Goal: Find specific page/section: Find specific page/section

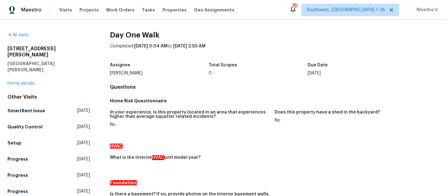
scroll to position [246, 0]
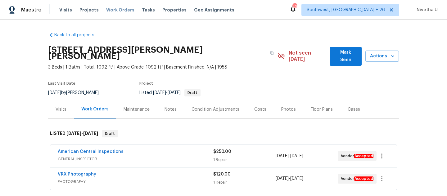
scroll to position [1409, 0]
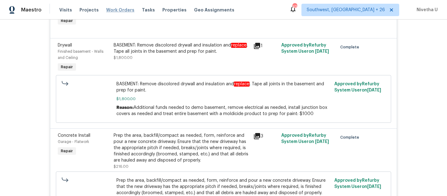
click at [115, 11] on span "Work Orders" at bounding box center [120, 10] width 28 height 6
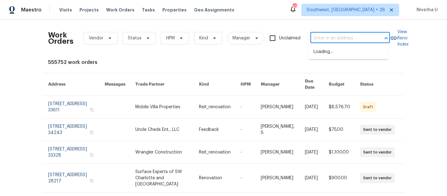
click at [344, 35] on input "text" at bounding box center [341, 39] width 62 height 10
paste input "7699 Wild Cherry Ln Lithonia, GA 30038"
type input "7699 Wild Cherry Ln Lithonia, GA 30038"
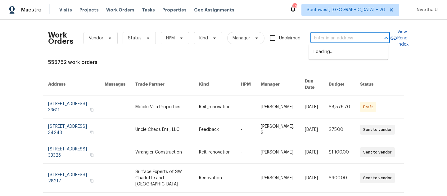
click at [328, 39] on input "text" at bounding box center [341, 39] width 62 height 10
paste input "7699 Wild Cherry Ln Lithonia, GA 30038"
type input "7699 Wild Cherry Ln Lithonia, GA 30038"
click at [334, 57] on li "7699 Wild Cherry Ln, Lithonia, GA 30038" at bounding box center [347, 52] width 79 height 10
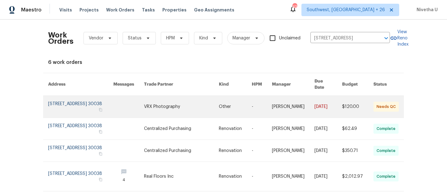
click at [65, 103] on link at bounding box center [80, 107] width 65 height 22
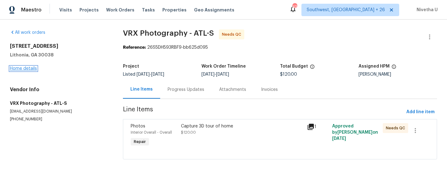
click at [16, 70] on link "Home details" at bounding box center [23, 68] width 27 height 4
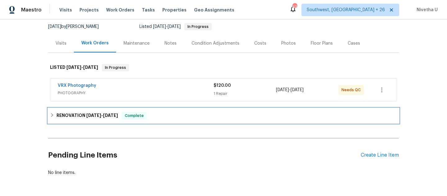
click at [179, 113] on div "RENOVATION 9/2/25 - 9/8/25 Complete" at bounding box center [223, 115] width 347 height 7
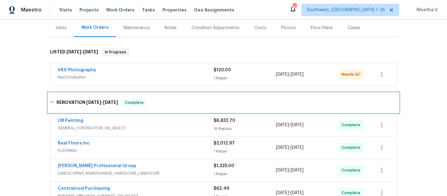
scroll to position [157, 0]
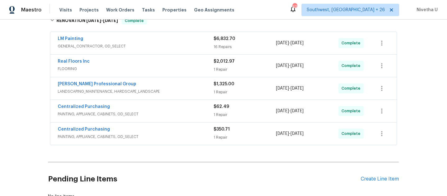
click at [165, 136] on span "PAINTING, APPLIANCE, CABINETS, OD_SELECT" at bounding box center [136, 137] width 156 height 6
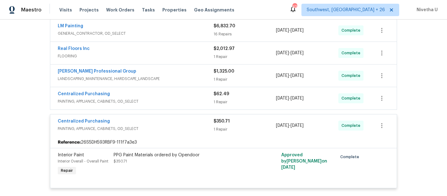
scroll to position [166, 0]
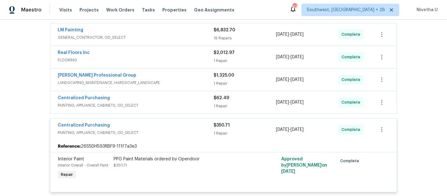
click at [164, 132] on span "PAINTING, APPLIANCE, CABINETS, OD_SELECT" at bounding box center [136, 133] width 156 height 6
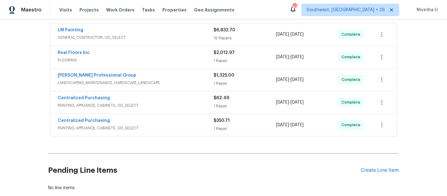
click at [164, 107] on span "PAINTING, APPLIANCE, CABINETS, OD_SELECT" at bounding box center [136, 105] width 156 height 6
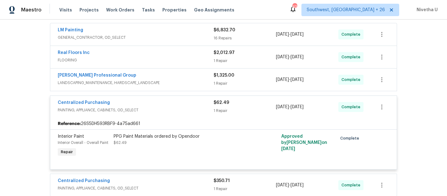
click at [164, 107] on span "PAINTING, APPLIANCE, CABINETS, OD_SELECT" at bounding box center [136, 110] width 156 height 6
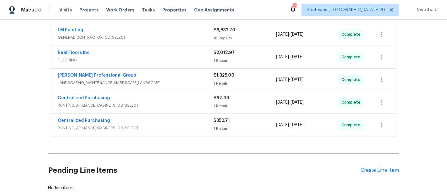
click at [175, 80] on span "LANDSCAPING_MAINTENANCE, HARDSCAPE_LANDSCAPE" at bounding box center [136, 83] width 156 height 6
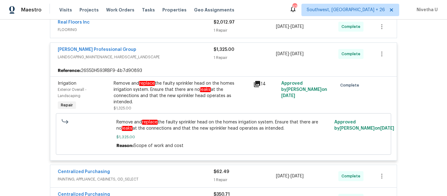
scroll to position [144, 0]
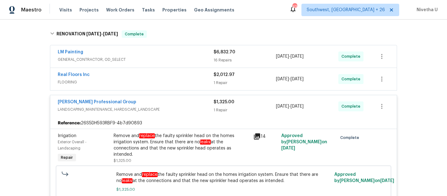
click at [178, 109] on span "LANDSCAPING_MAINTENANCE, HARDSCAPE_LANDSCAPE" at bounding box center [136, 109] width 156 height 6
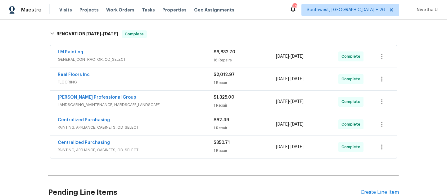
click at [171, 79] on div "Real Floors Inc" at bounding box center [136, 75] width 156 height 7
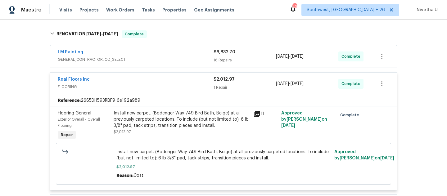
click at [187, 84] on span "FLOORING" at bounding box center [136, 87] width 156 height 6
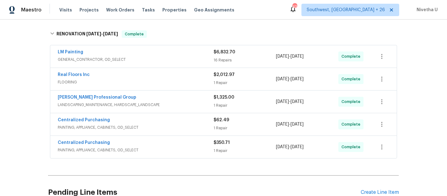
click at [181, 65] on div "LM Painting GENERAL_CONTRACTOR, OD_SELECT $6,832.70 16 Repairs 9/2/2025 - 9/8/2…" at bounding box center [223, 56] width 346 height 22
click at [177, 57] on span "GENERAL_CONTRACTOR, OD_SELECT" at bounding box center [136, 59] width 156 height 6
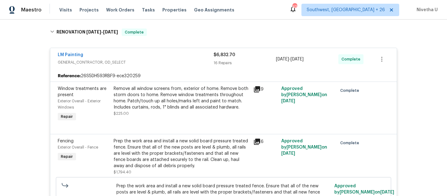
scroll to position [141, 0]
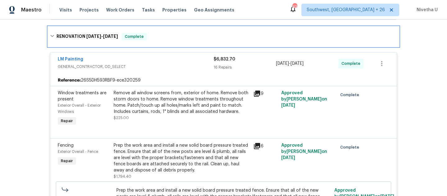
click at [169, 46] on div "RENOVATION 9/2/25 - 9/8/25 Complete" at bounding box center [223, 37] width 351 height 20
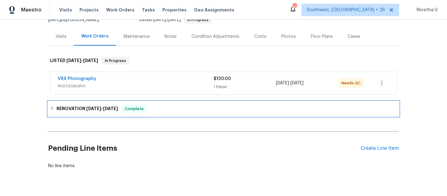
scroll to position [66, 0]
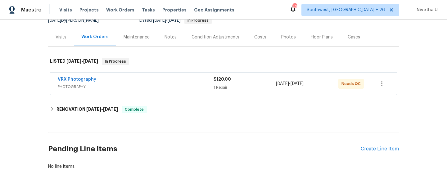
click at [167, 85] on span "PHOTOGRAPHY" at bounding box center [136, 87] width 156 height 6
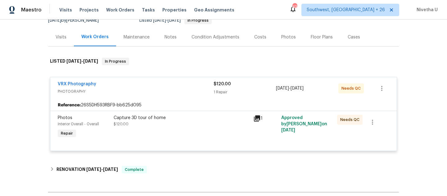
click at [167, 85] on div "VRX Photography" at bounding box center [136, 84] width 156 height 7
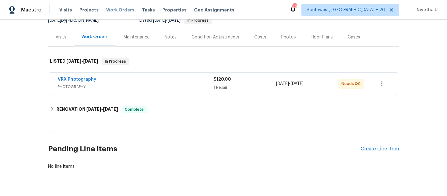
click at [122, 11] on span "Work Orders" at bounding box center [120, 10] width 28 height 6
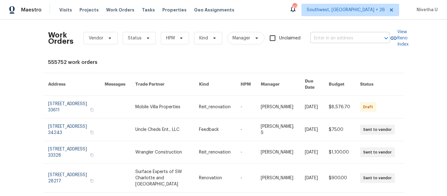
click at [335, 40] on input "text" at bounding box center [341, 39] width 62 height 10
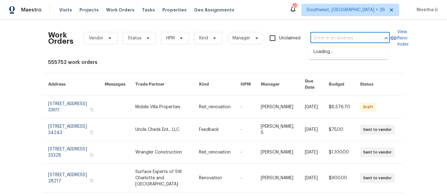
paste input "4279 Orchard Grv Stone Mountain, GA 30083"
type input "4279 Orchard Grv Stone Mountain, GA 30083"
click at [335, 52] on li "4279 Orchard Grv, Stone Mountain, GA 30083" at bounding box center [347, 52] width 79 height 10
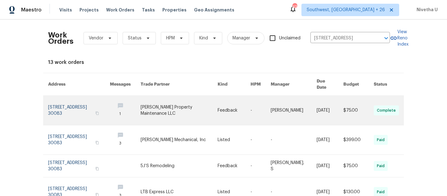
click at [54, 106] on link at bounding box center [79, 110] width 62 height 29
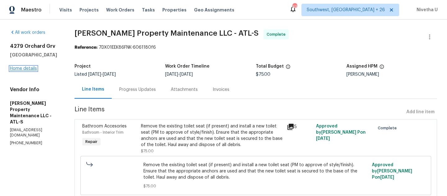
click at [20, 71] on link "Home details" at bounding box center [23, 68] width 27 height 4
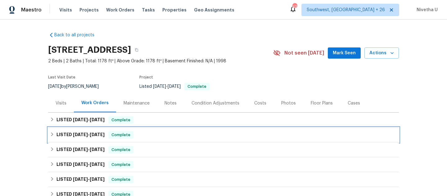
click at [136, 135] on div "LISTED 6/27/25 - 6/30/25 Complete" at bounding box center [223, 134] width 347 height 7
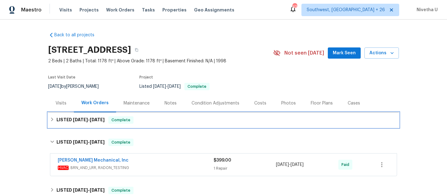
click at [145, 115] on div "LISTED 9/15/25 - 9/19/25 Complete" at bounding box center [223, 120] width 351 height 15
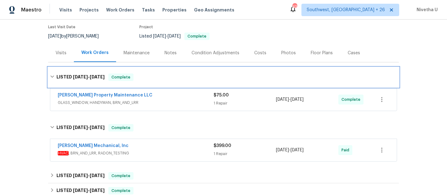
scroll to position [65, 0]
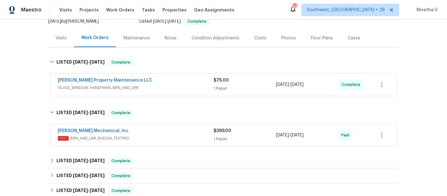
click at [146, 137] on span "HVAC , BRN_AND_LRR, RADON_TESTING" at bounding box center [136, 138] width 156 height 6
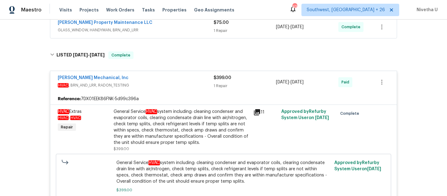
scroll to position [116, 0]
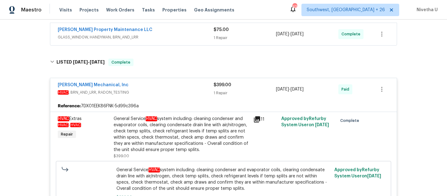
click at [184, 94] on span "HVAC , BRN_AND_LRR, RADON_TESTING" at bounding box center [136, 92] width 156 height 6
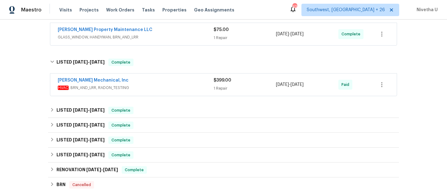
click at [177, 74] on div "JH Martin Mechanical, Inc HVAC , BRN_AND_LRR, RADON_TESTING $399.00 1 Repair 6/…" at bounding box center [223, 85] width 346 height 22
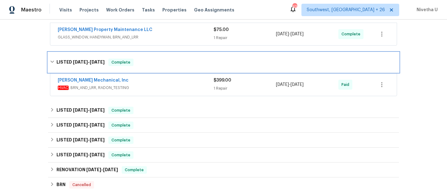
click at [161, 58] on div "LISTED 6/27/25 - 6/30/25 Complete" at bounding box center [223, 62] width 351 height 20
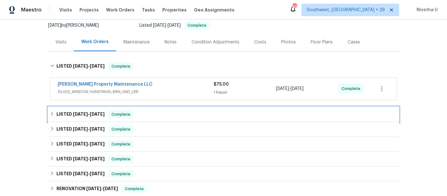
scroll to position [47, 0]
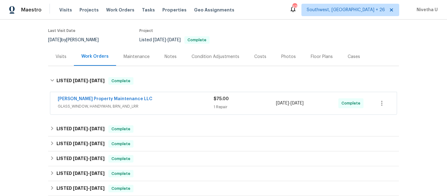
click at [168, 107] on span "GLASS_WINDOW, HANDYMAN, BRN_AND_LRR" at bounding box center [136, 106] width 156 height 6
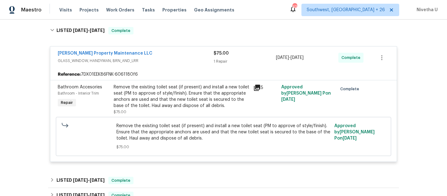
scroll to position [53, 0]
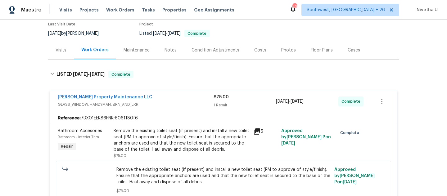
click at [168, 101] on span "GLASS_WINDOW, HANDYMAN, BRN_AND_LRR" at bounding box center [136, 104] width 156 height 6
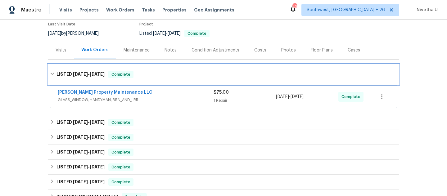
click at [163, 77] on div "LISTED 9/15/25 - 9/19/25 Complete" at bounding box center [223, 74] width 347 height 7
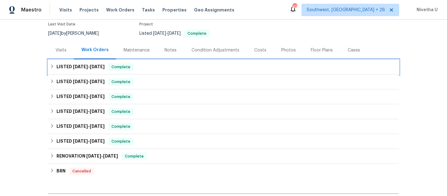
click at [165, 64] on div "LISTED 9/15/25 - 9/19/25 Complete" at bounding box center [223, 66] width 347 height 7
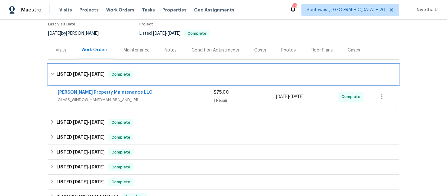
click at [164, 74] on div "LISTED 9/15/25 - 9/19/25 Complete" at bounding box center [223, 74] width 347 height 7
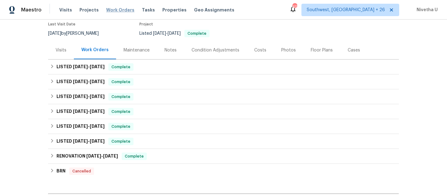
click at [118, 11] on span "Work Orders" at bounding box center [120, 10] width 28 height 6
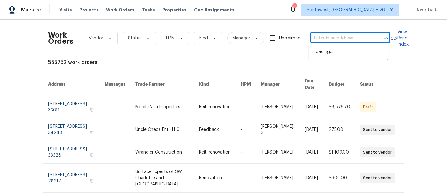
click at [333, 40] on input "text" at bounding box center [341, 39] width 62 height 10
paste input "614 Hartford Heights St Spring Hill, FL 34609"
type input "614 Hartford Heights St Spring Hill, FL 34609"
click at [338, 57] on li "614 Hartford Heights St, Spring Hill, FL 34609" at bounding box center [347, 52] width 79 height 10
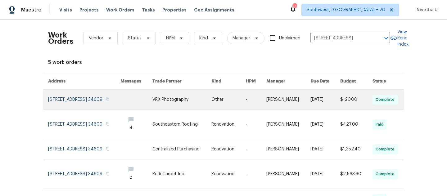
click at [74, 100] on link at bounding box center [84, 100] width 72 height 20
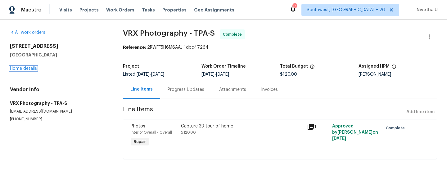
click at [23, 70] on link "Home details" at bounding box center [23, 68] width 27 height 4
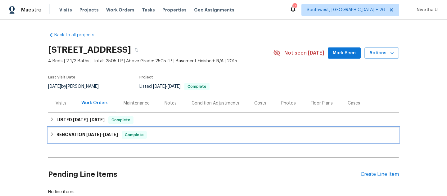
click at [149, 136] on div "RENOVATION 8/8/25 - 8/16/25 Complete" at bounding box center [223, 134] width 347 height 7
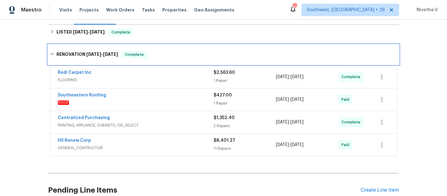
scroll to position [92, 0]
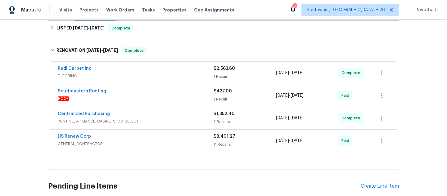
click at [150, 139] on div "HS Renew Corp" at bounding box center [136, 136] width 156 height 7
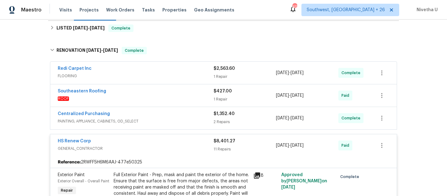
scroll to position [60, 0]
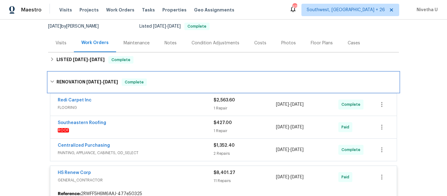
click at [138, 82] on span "Complete" at bounding box center [134, 82] width 24 height 6
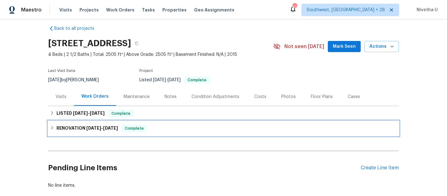
scroll to position [7, 0]
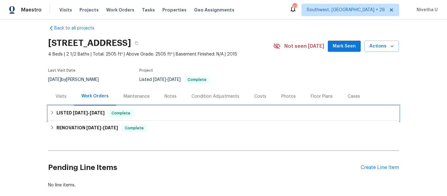
click at [143, 118] on div "LISTED 8/22/25 - 8/23/25 Complete" at bounding box center [223, 113] width 351 height 15
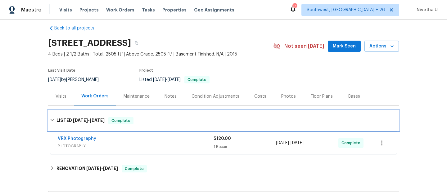
click at [146, 119] on div "LISTED 8/22/25 - 8/23/25 Complete" at bounding box center [223, 120] width 347 height 7
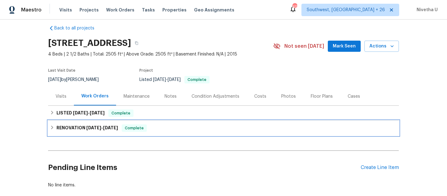
click at [147, 127] on div "RENOVATION 8/8/25 - 8/16/25 Complete" at bounding box center [223, 127] width 347 height 7
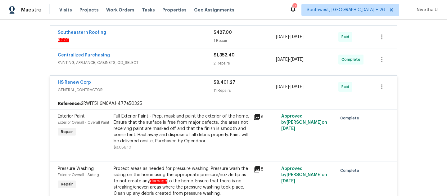
scroll to position [150, 0]
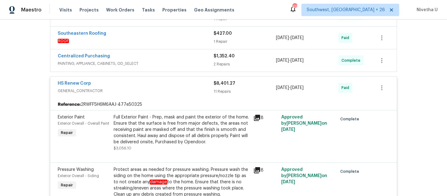
click at [162, 92] on span "GENERAL_CONTRACTOR" at bounding box center [136, 91] width 156 height 6
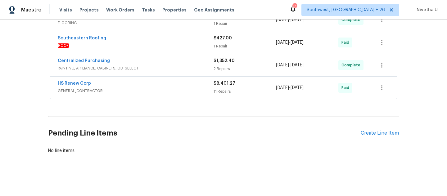
click at [165, 60] on div "Centralized Purchasing" at bounding box center [136, 61] width 156 height 7
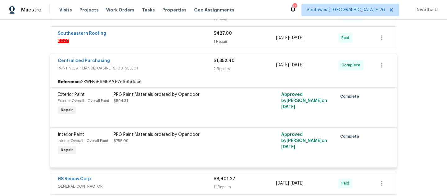
click at [169, 70] on span "PAINTING, APPLIANCE, CABINETS, OD_SELECT" at bounding box center [136, 68] width 156 height 6
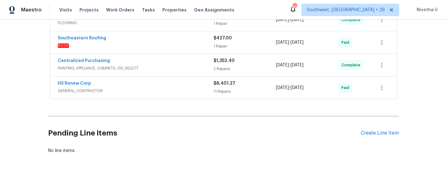
click at [168, 54] on div "Centralized Purchasing PAINTING, APPLIANCE, CABINETS, OD_SELECT $1,352.40 2 Rep…" at bounding box center [223, 65] width 346 height 22
click at [164, 35] on div "Southeastern Roofing" at bounding box center [136, 38] width 156 height 7
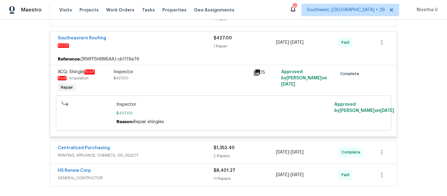
scroll to position [103, 0]
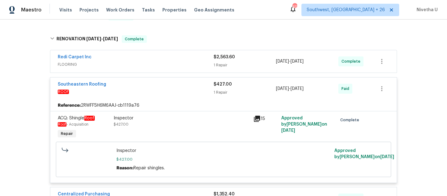
click at [161, 90] on span "ROOF" at bounding box center [136, 92] width 156 height 6
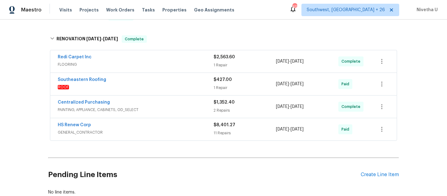
click at [156, 61] on div "Redi Carpet Inc" at bounding box center [136, 57] width 156 height 7
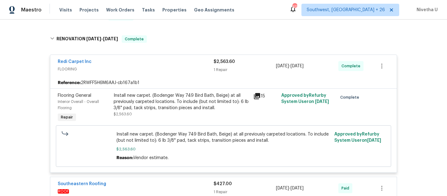
click at [177, 73] on div "Redi Carpet Inc FLOORING" at bounding box center [136, 66] width 156 height 15
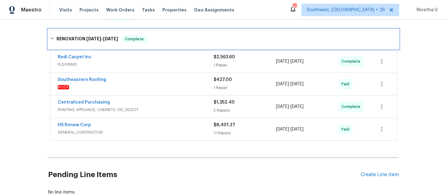
click at [172, 46] on div "RENOVATION 8/8/25 - 8/16/25 Complete" at bounding box center [223, 39] width 351 height 20
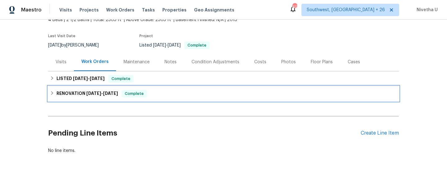
scroll to position [0, 0]
